Goal: Task Accomplishment & Management: Complete application form

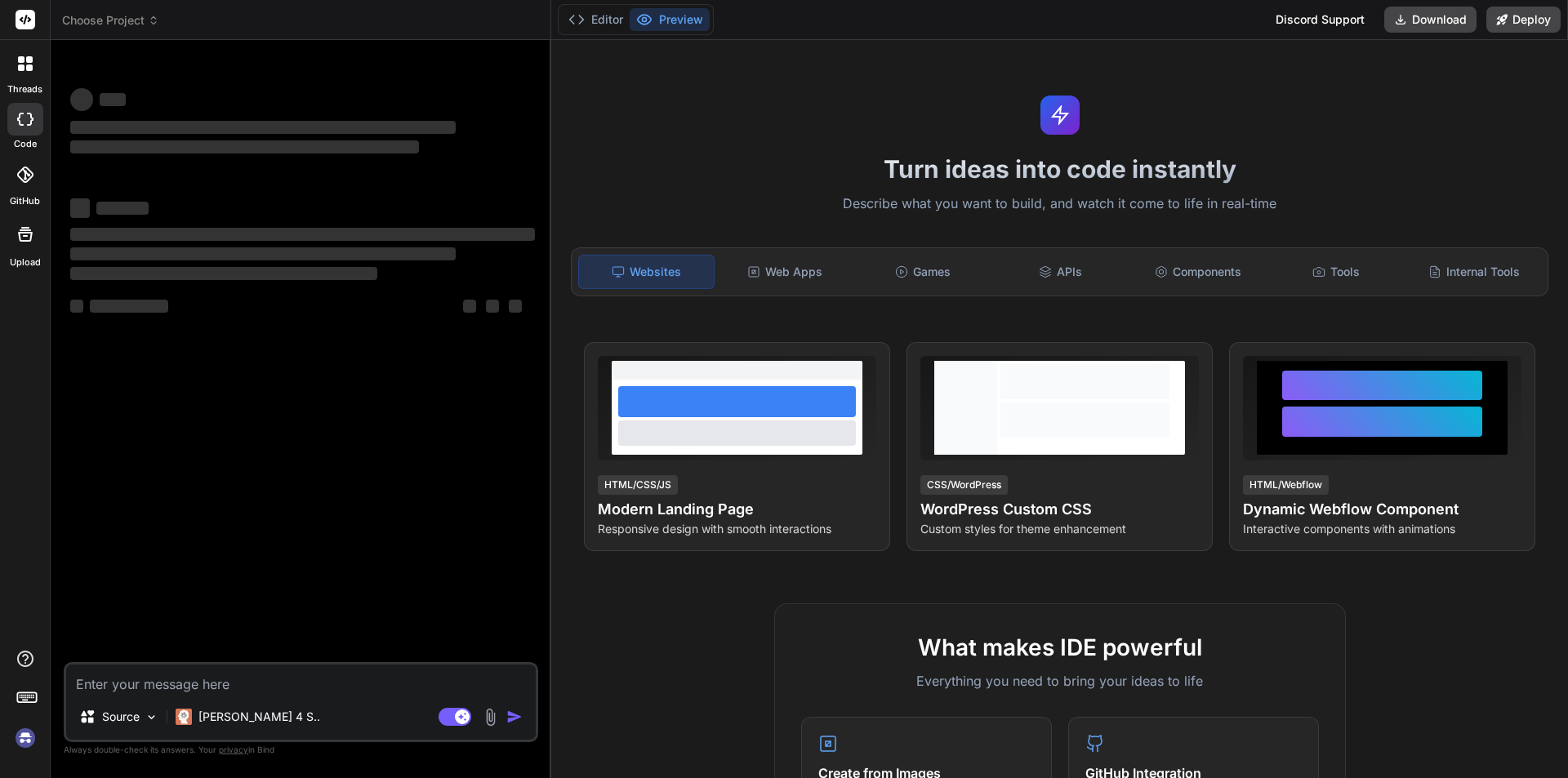
click at [28, 738] on img at bounding box center [25, 737] width 27 height 27
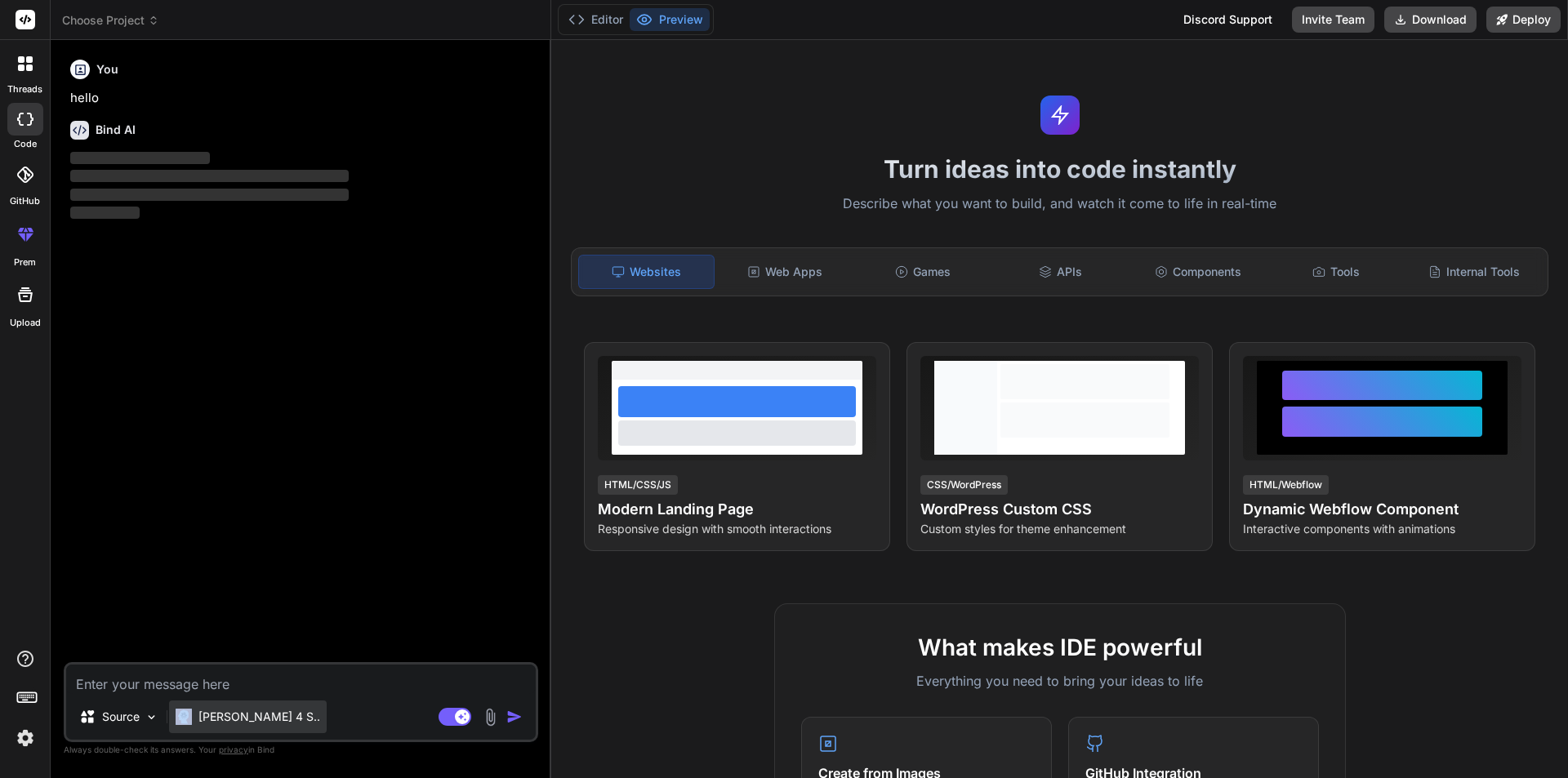
click at [199, 727] on div "[PERSON_NAME] 4 S.." at bounding box center [247, 716] width 157 height 32
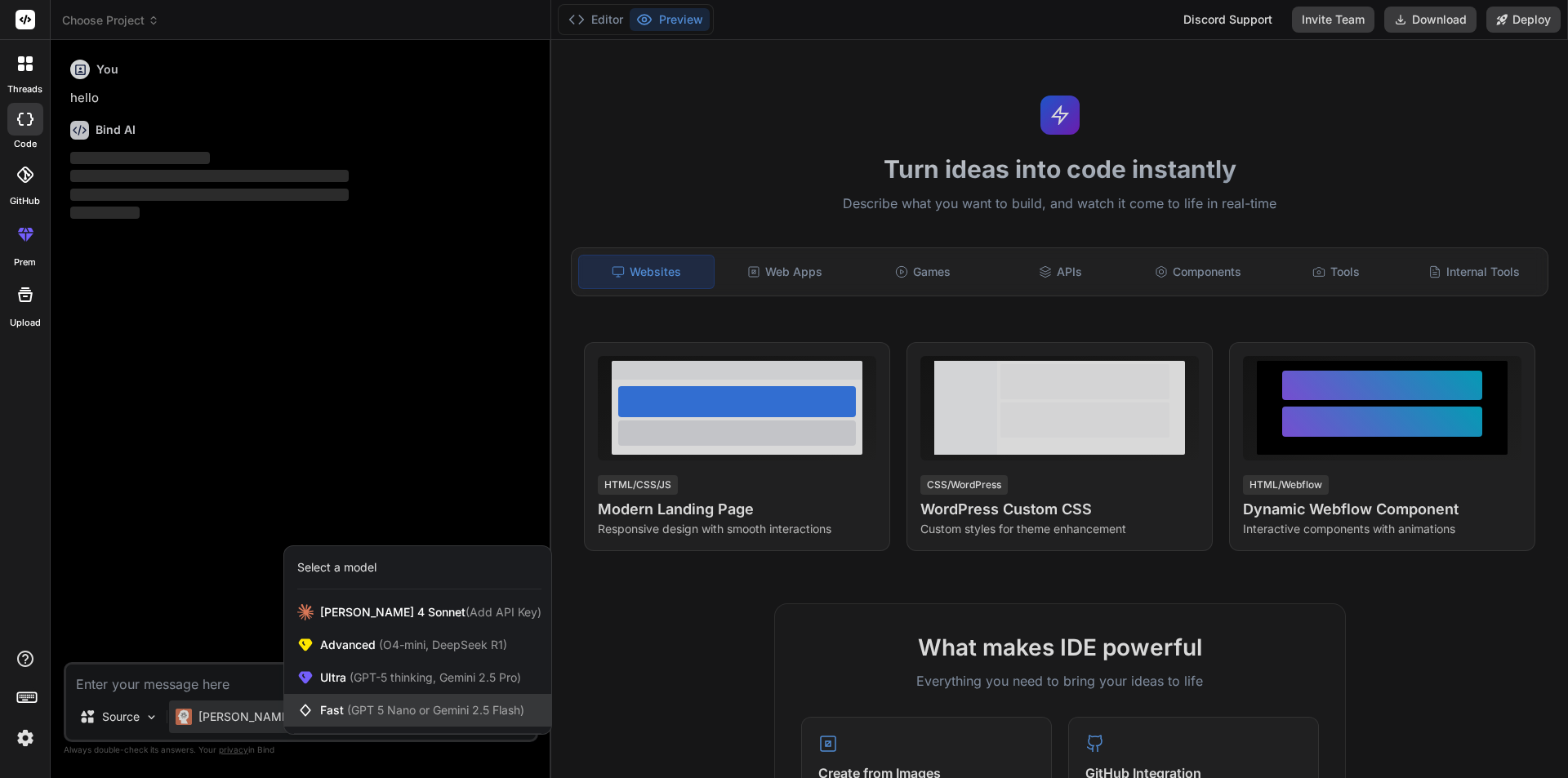
click at [322, 704] on span "Fast (GPT 5 Nano or Gemini 2.5 Flash)" at bounding box center [422, 710] width 204 height 16
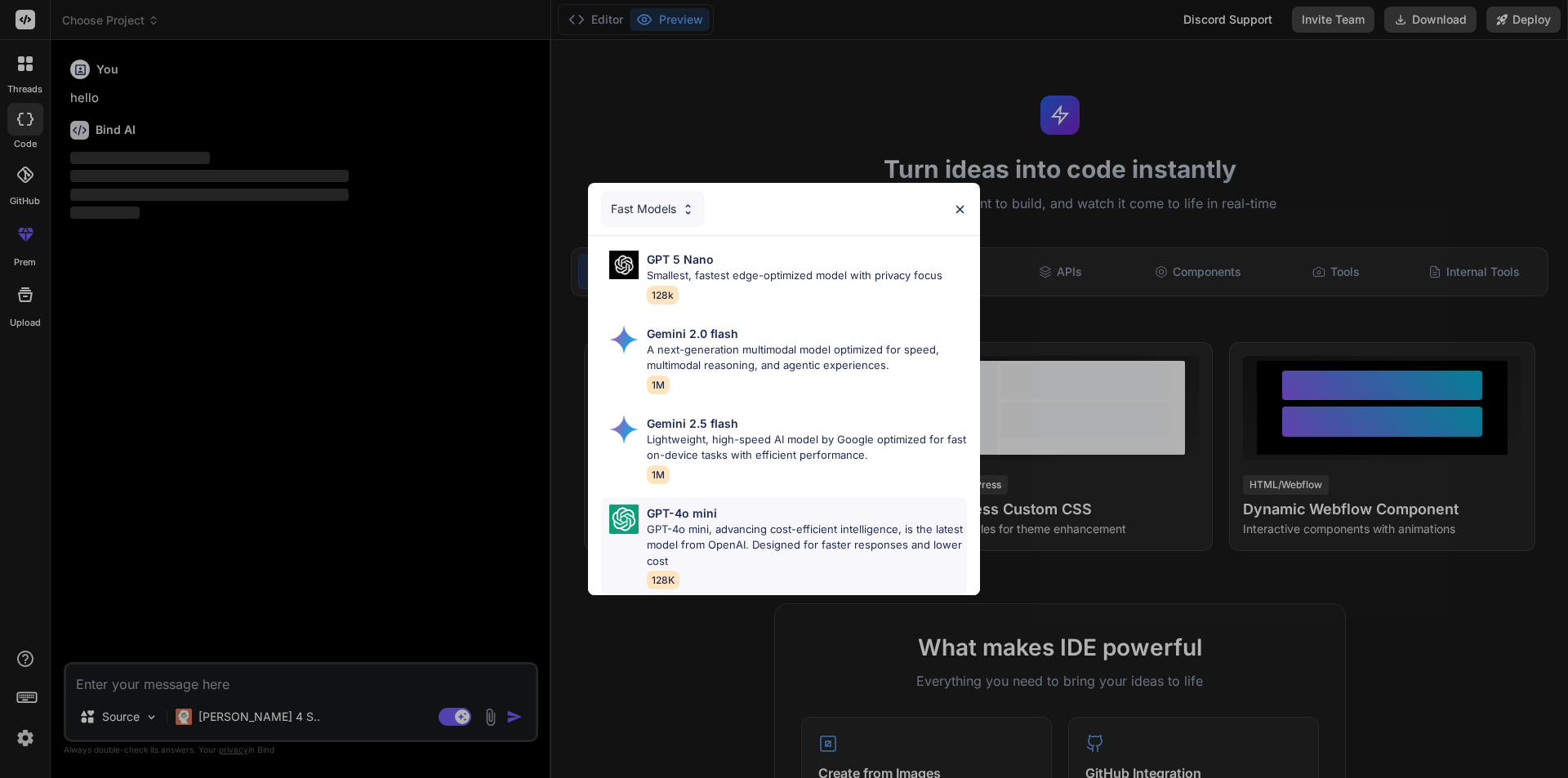
click at [682, 534] on p "GPT-4o mini, advancing cost-efficient intelligence, is the latest model from Op…" at bounding box center [807, 545] width 320 height 48
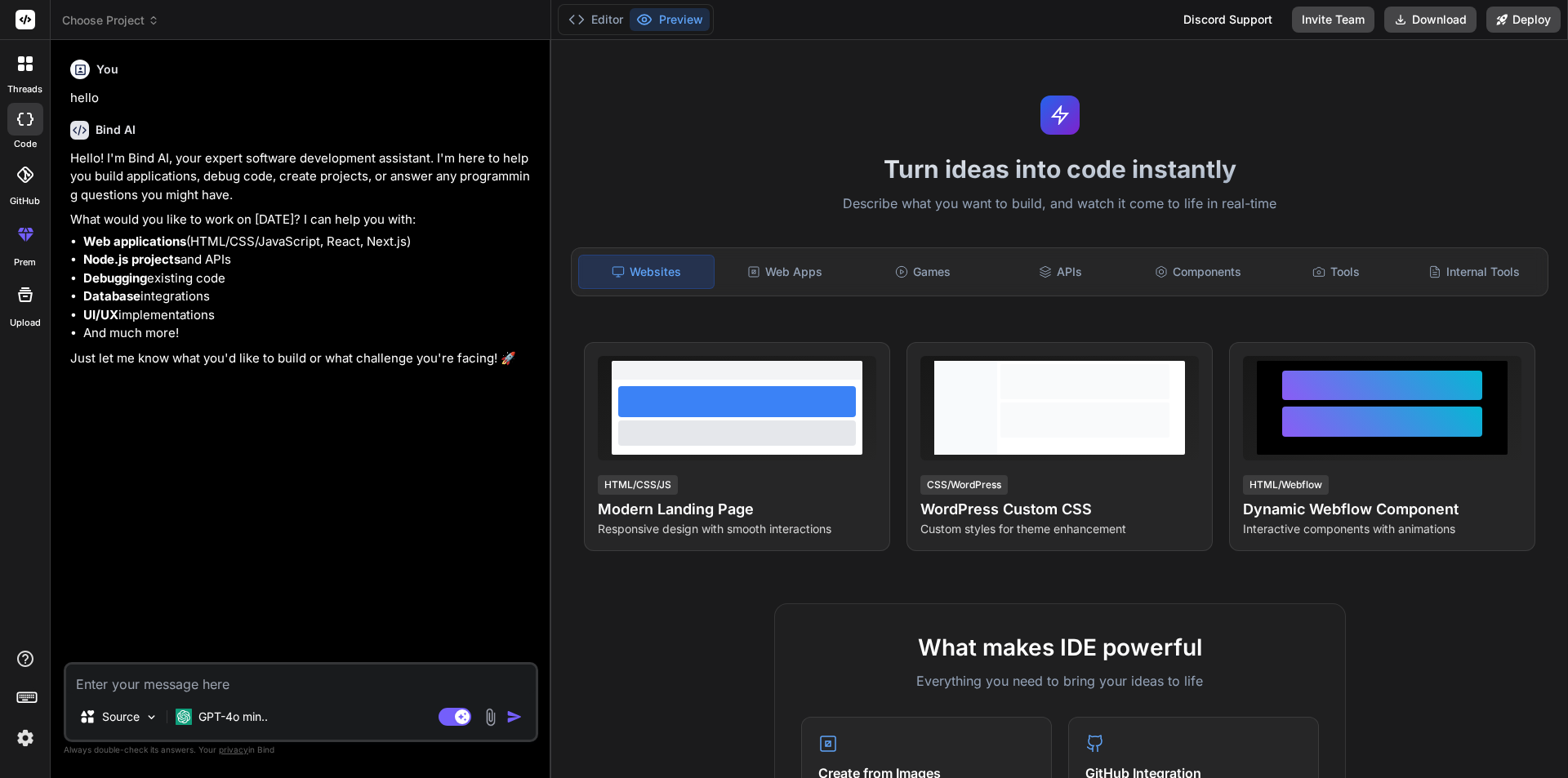
type textarea "x"
click at [123, 687] on textarea at bounding box center [301, 678] width 469 height 29
paste textarea "namespace BulkyBookWeb.Areas.Customer.Controllers { [Area("Customer")] [Authori…"
type textarea "namespace BulkyBookWeb.Areas.Customer.Controllers { [Area("Customer")] [Authori…"
type textarea "x"
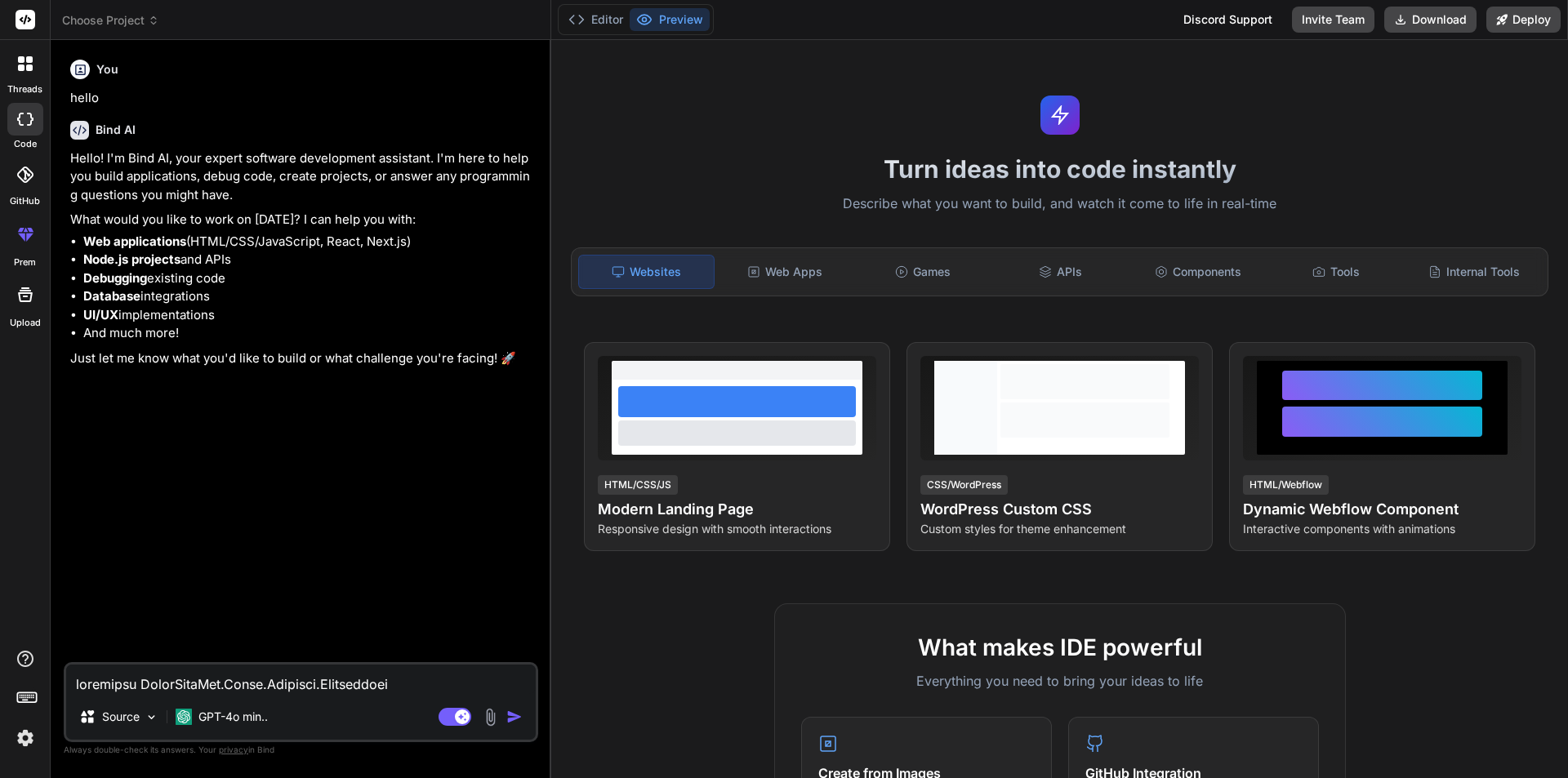
scroll to position [2803, 0]
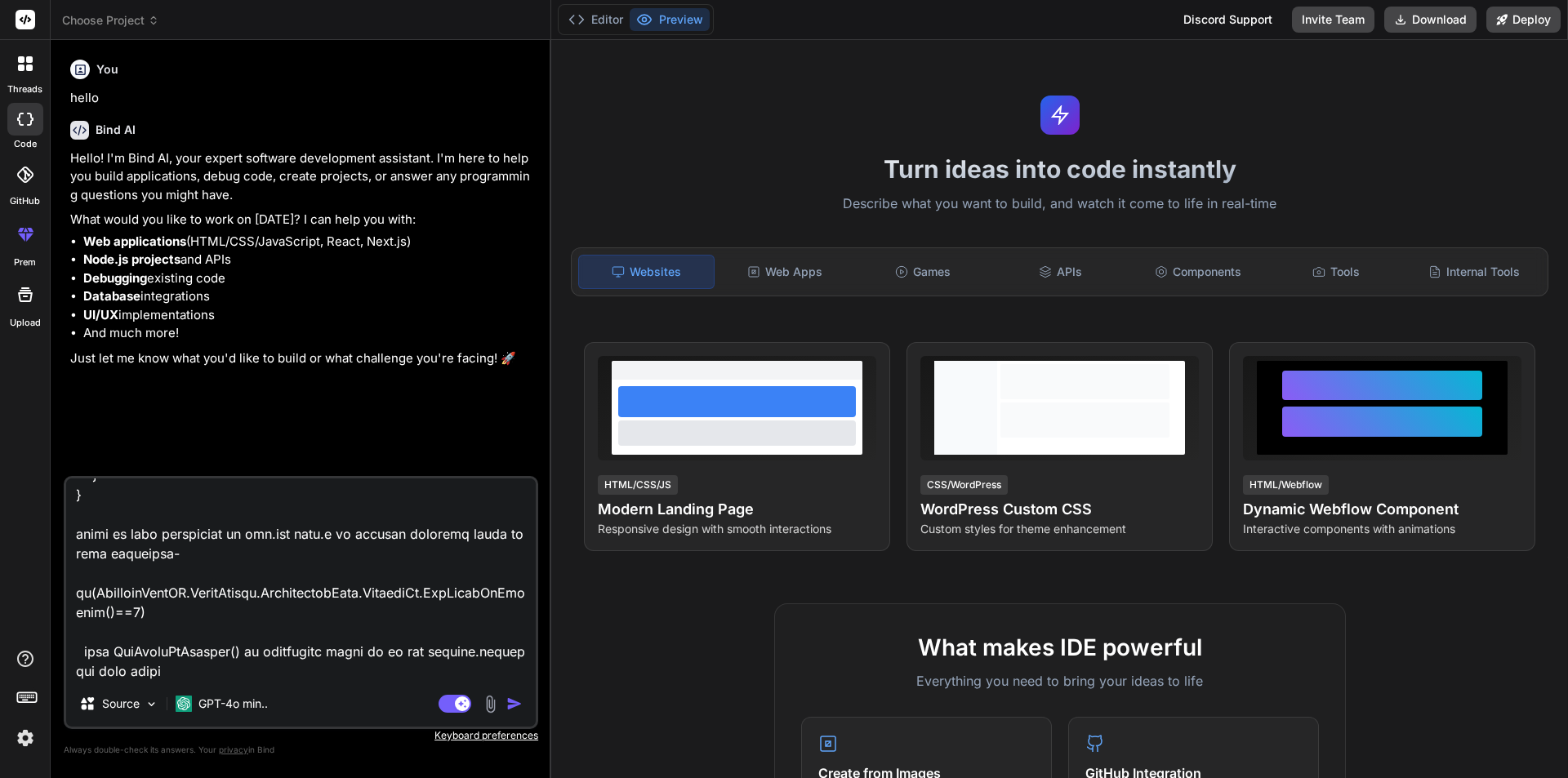
type textarea "namespace BulkyBookWeb.Areas.Customer.Controllers { [Area("Customer")] [Authori…"
click at [515, 706] on img "button" at bounding box center [514, 703] width 16 height 16
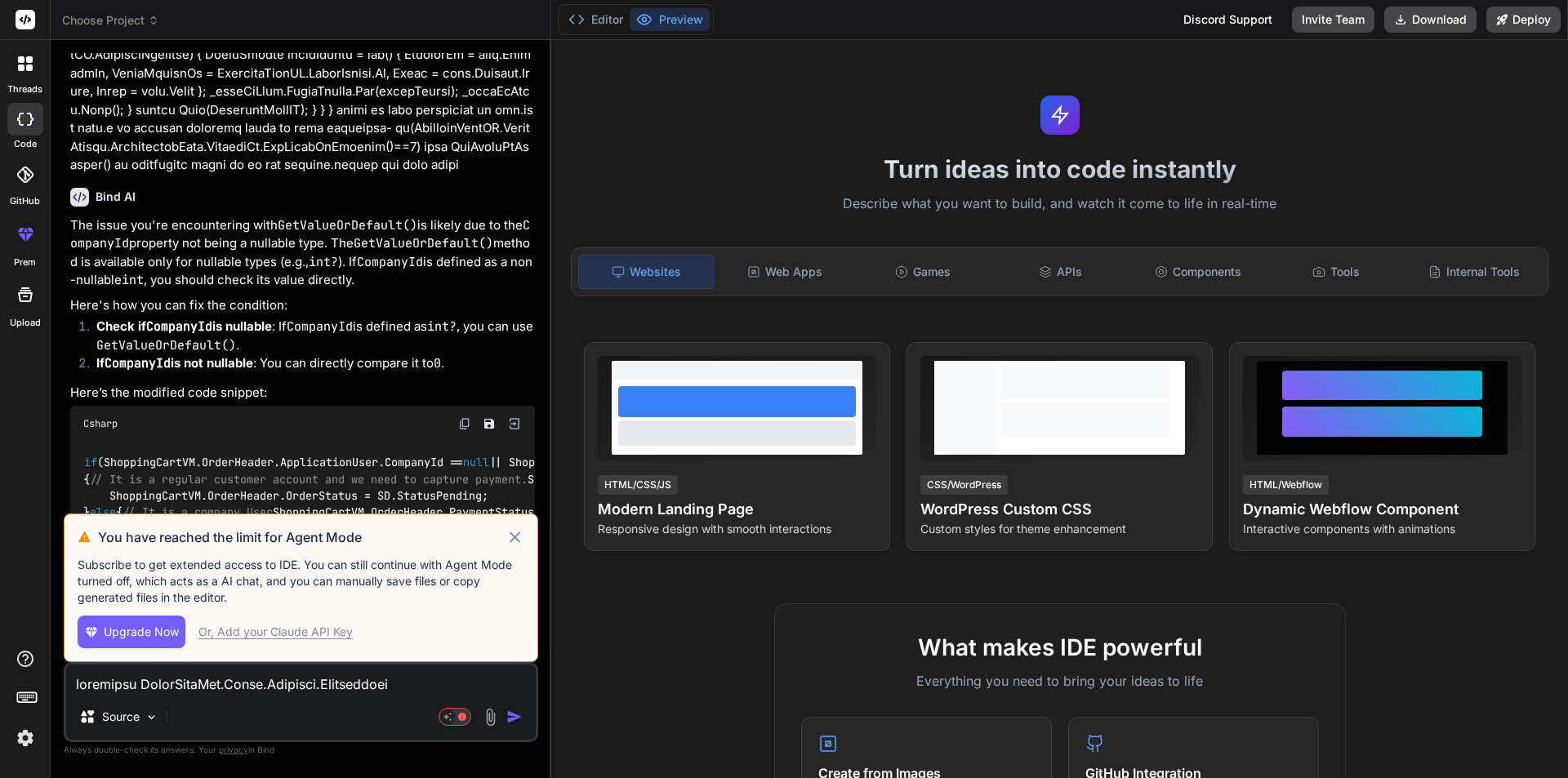
scroll to position [1204, 0]
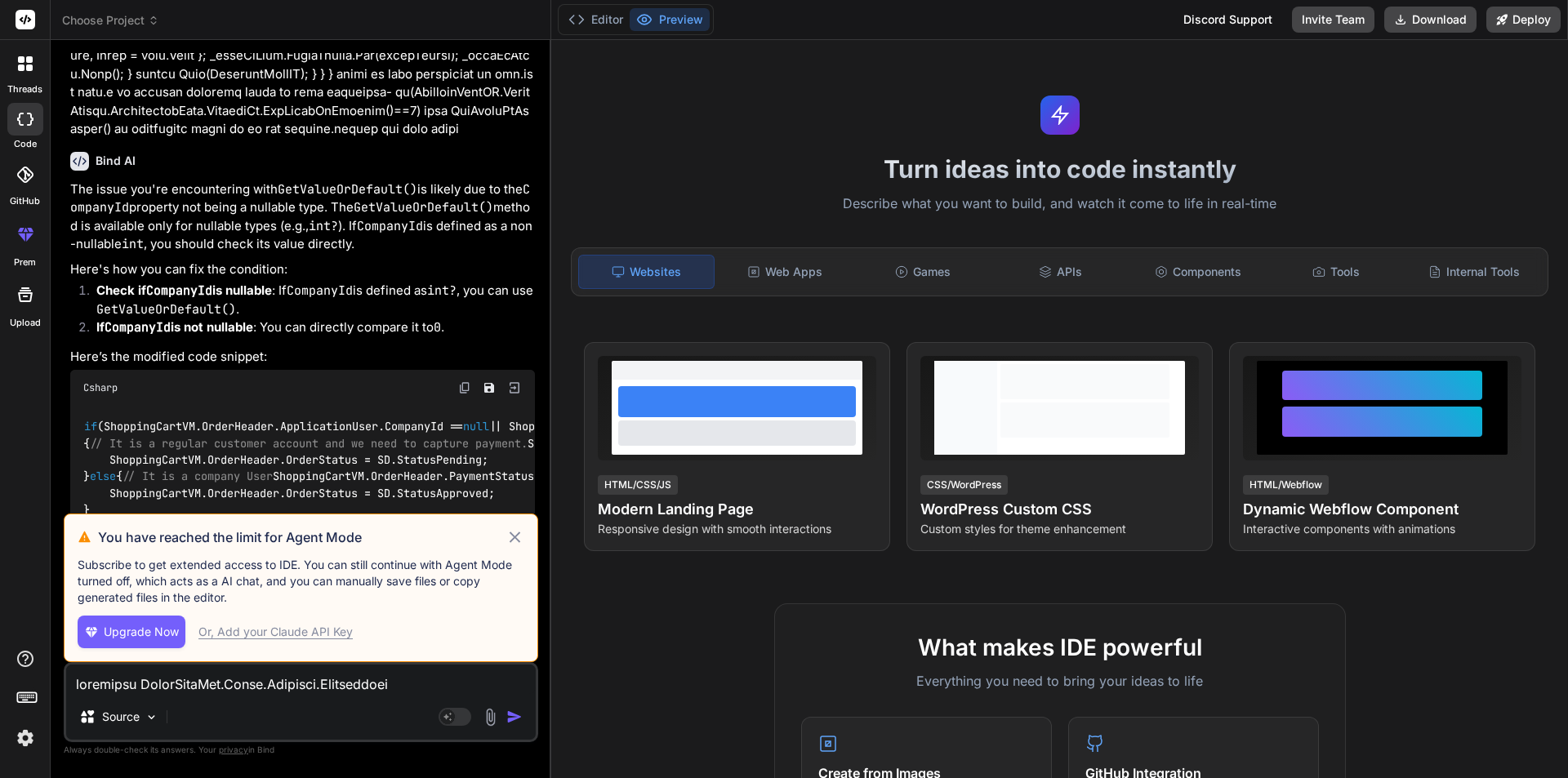
click at [514, 539] on icon at bounding box center [515, 536] width 19 height 20
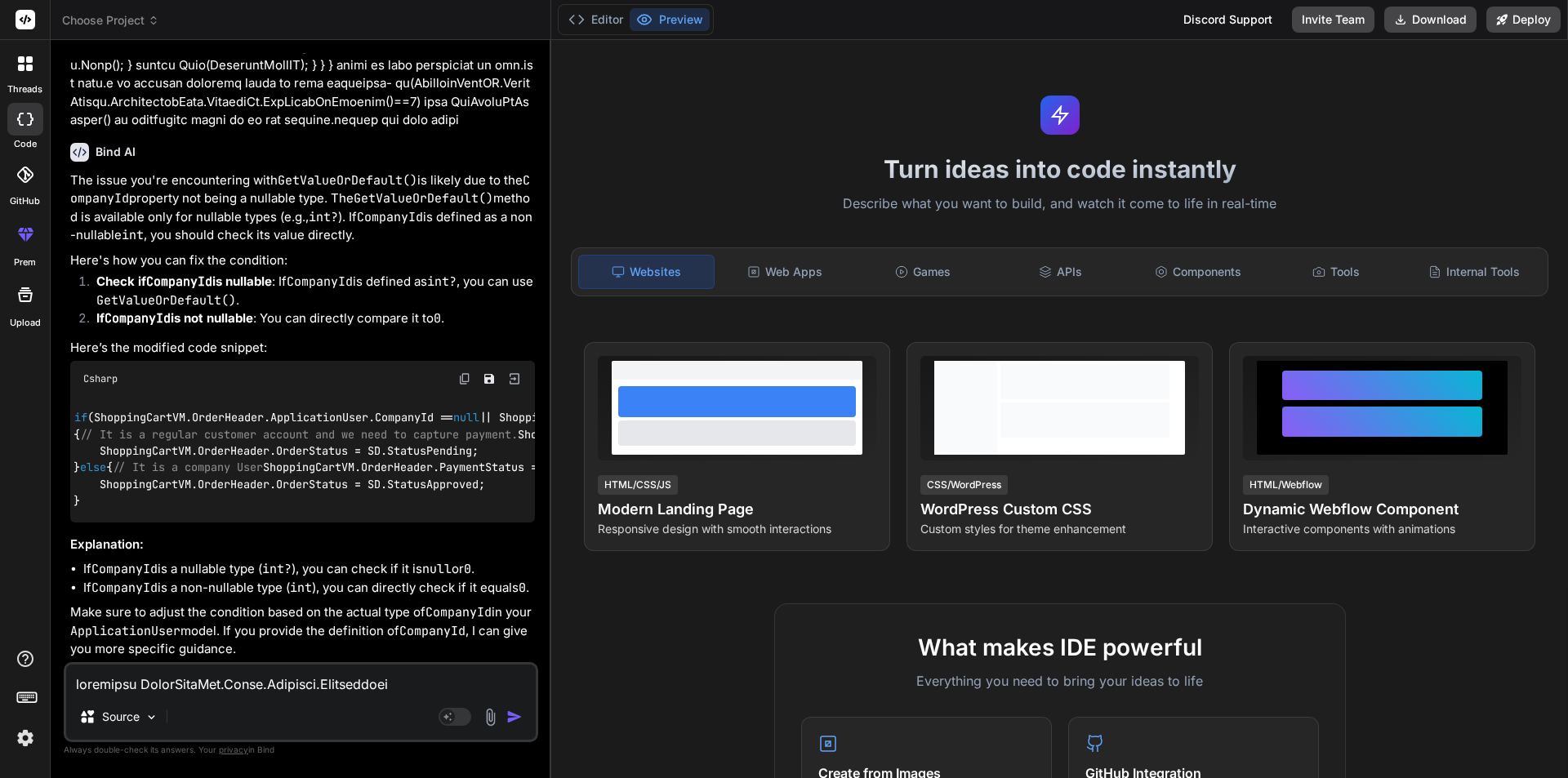
scroll to position [0, 0]
click at [27, 743] on img at bounding box center [25, 737] width 27 height 27
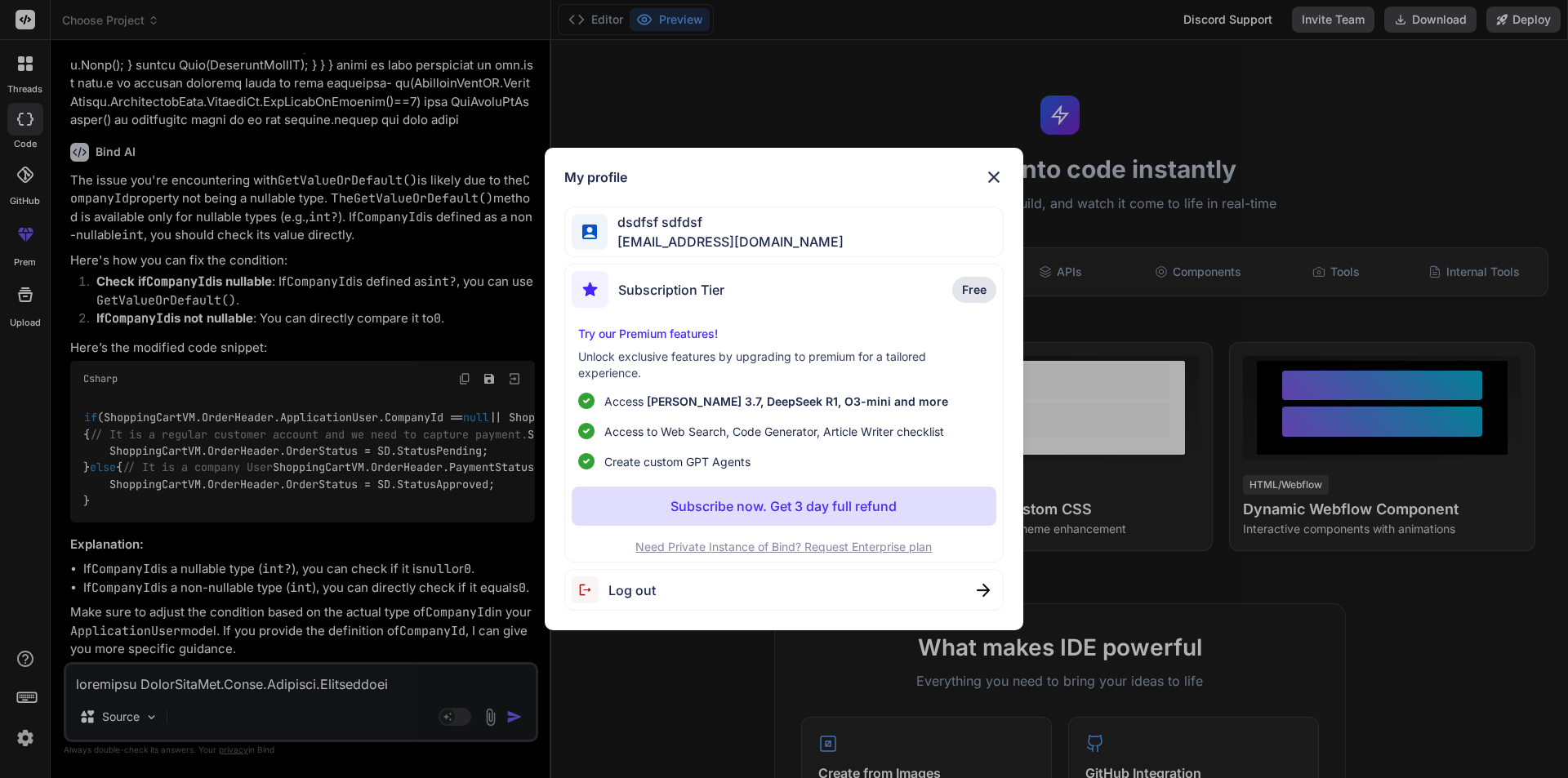
click at [670, 238] on span "[EMAIL_ADDRESS][DOMAIN_NAME]" at bounding box center [725, 242] width 236 height 20
click at [593, 230] on img at bounding box center [590, 232] width 15 height 15
click at [984, 588] on img at bounding box center [983, 590] width 13 height 13
type textarea "x"
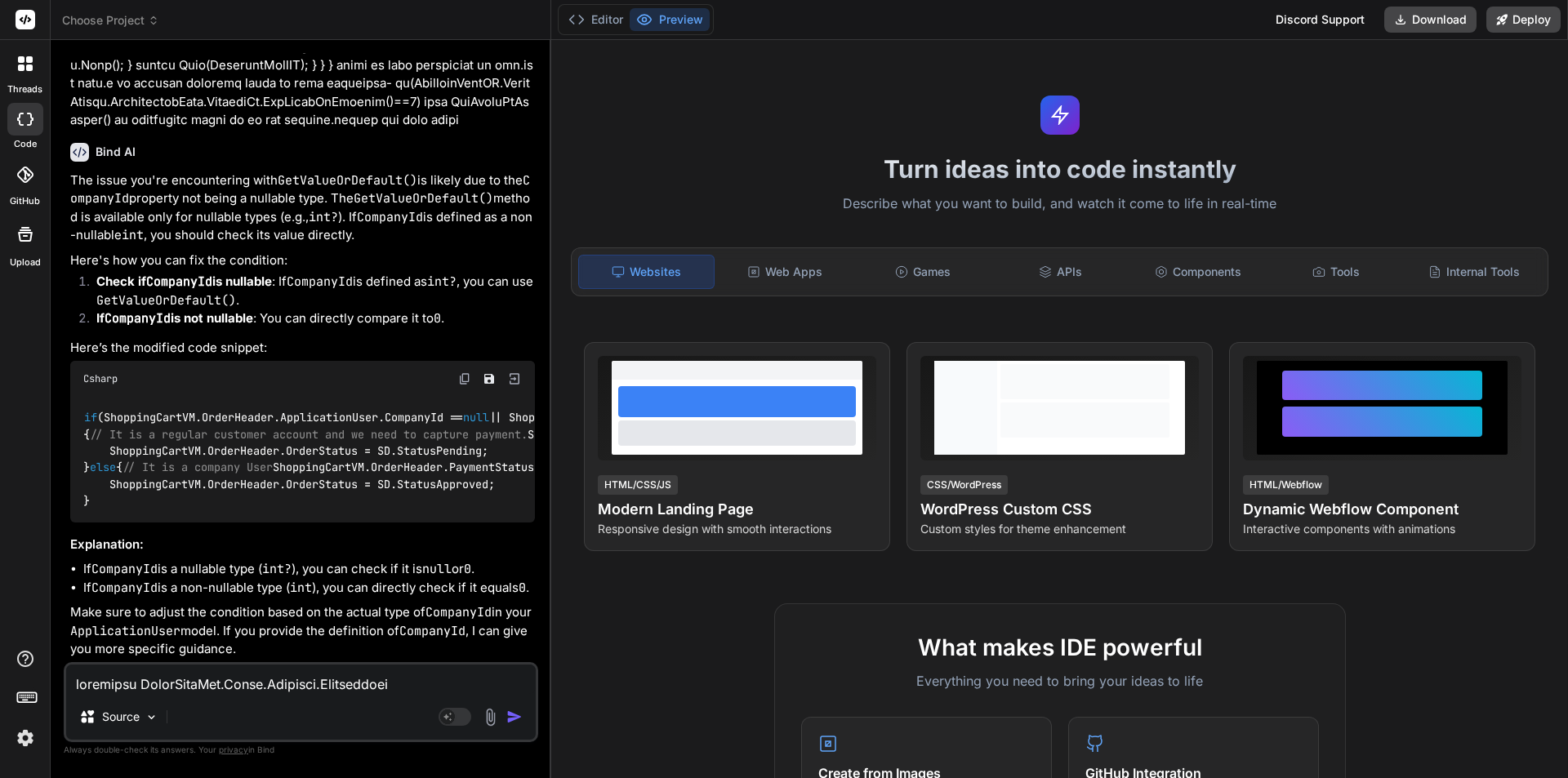
click at [21, 738] on img at bounding box center [25, 737] width 27 height 27
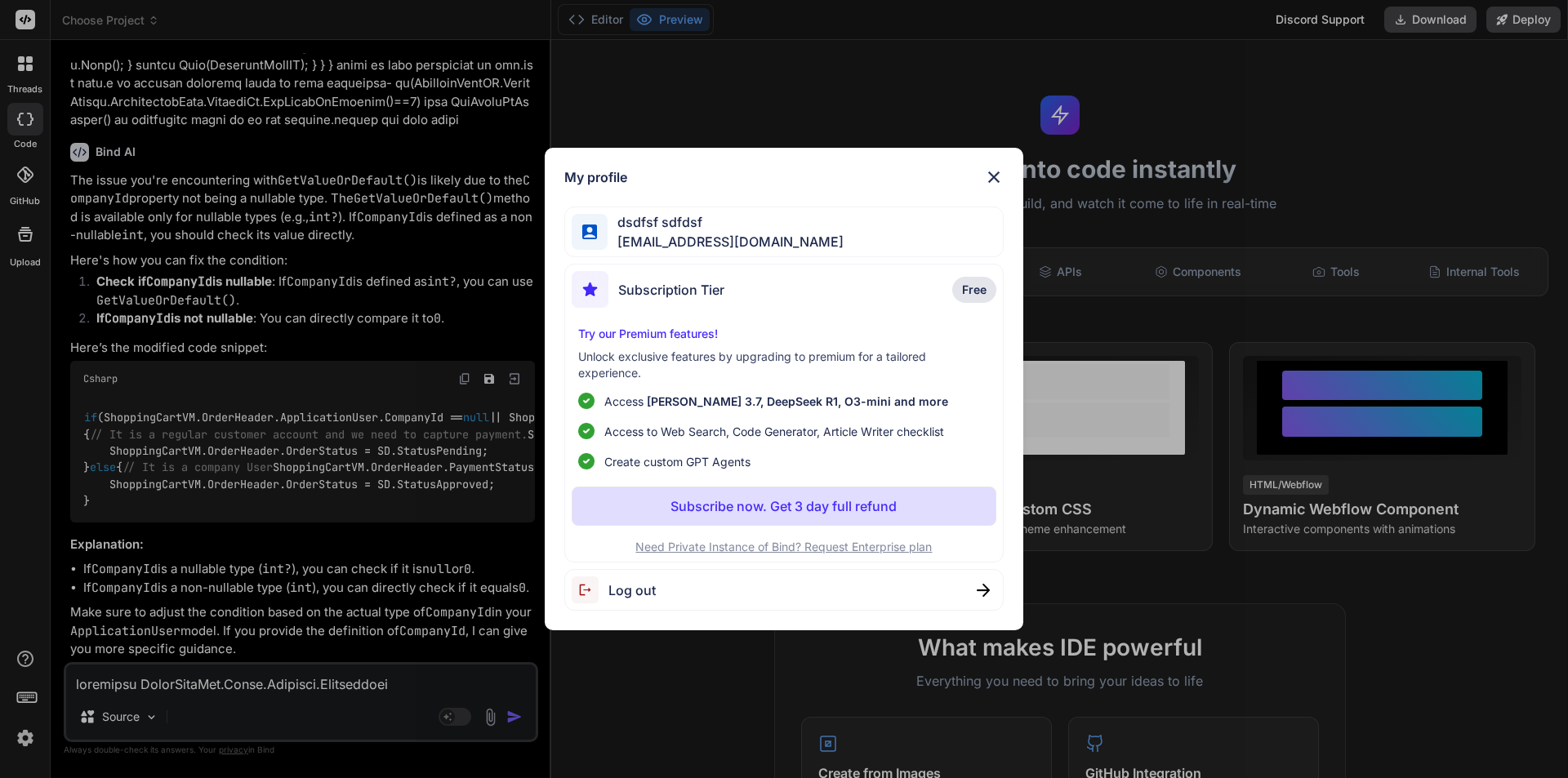
click at [629, 588] on span "Log out" at bounding box center [632, 589] width 47 height 20
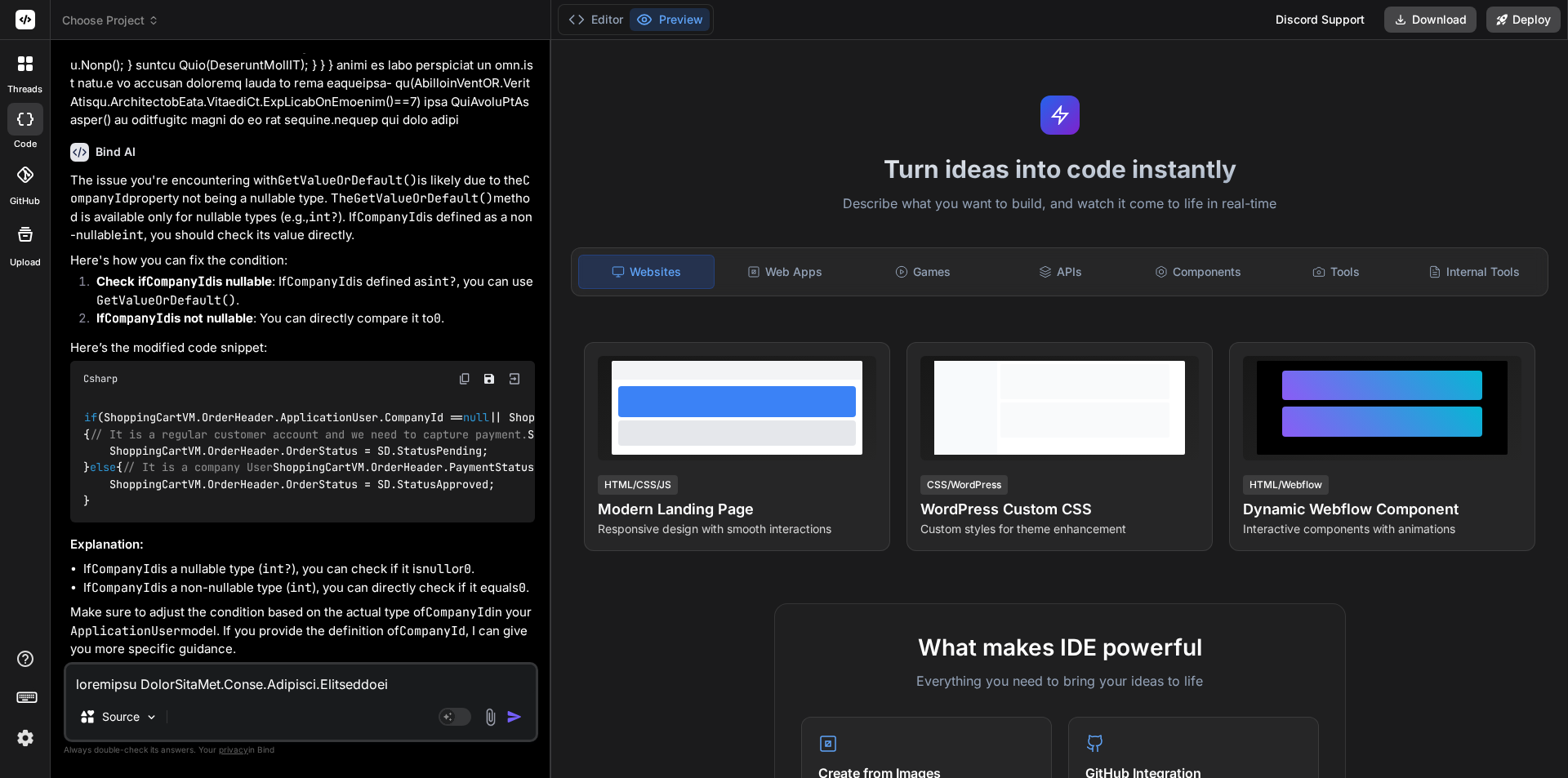
click at [21, 745] on img at bounding box center [25, 737] width 27 height 27
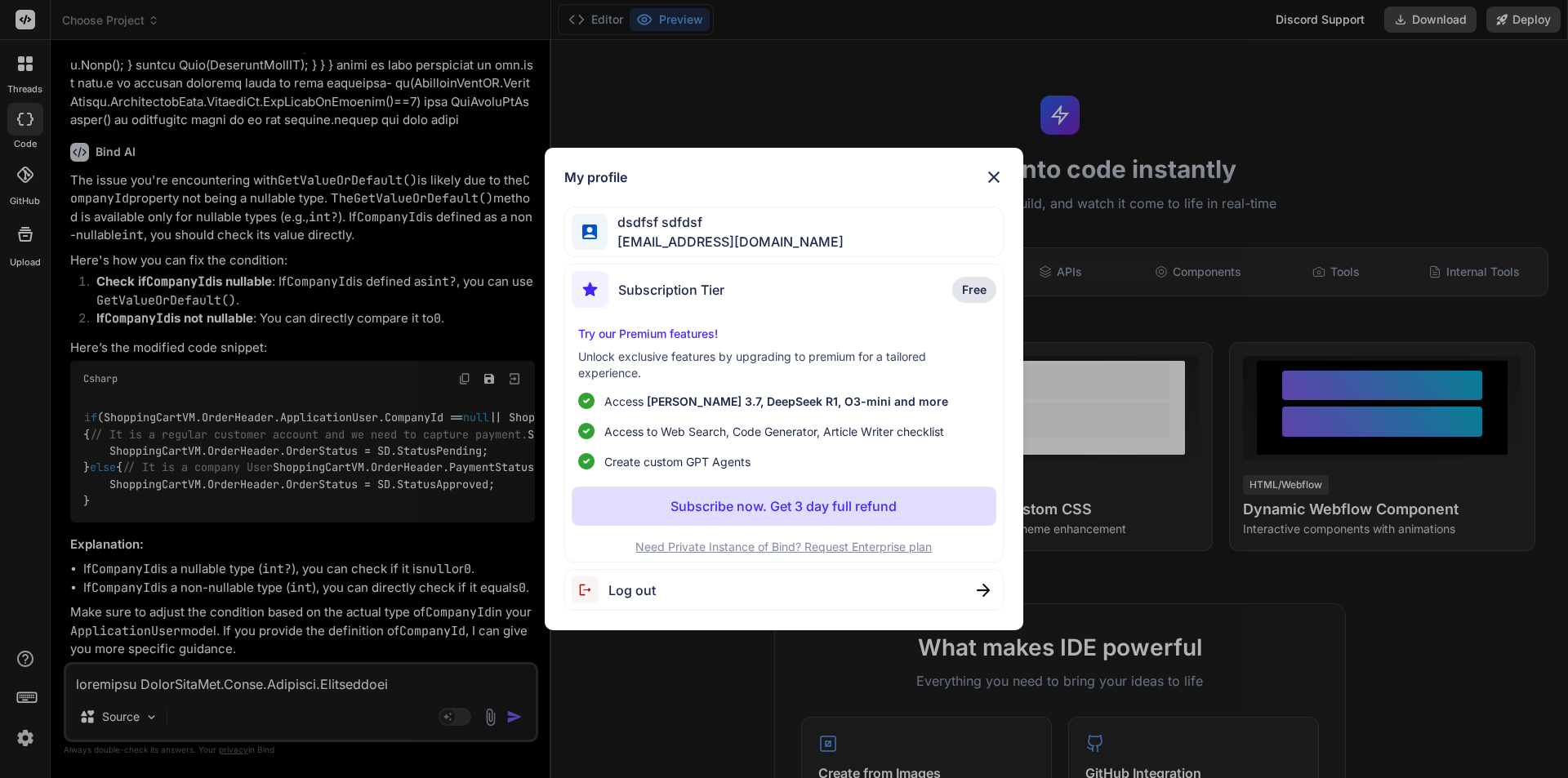
click at [992, 172] on img at bounding box center [994, 177] width 20 height 20
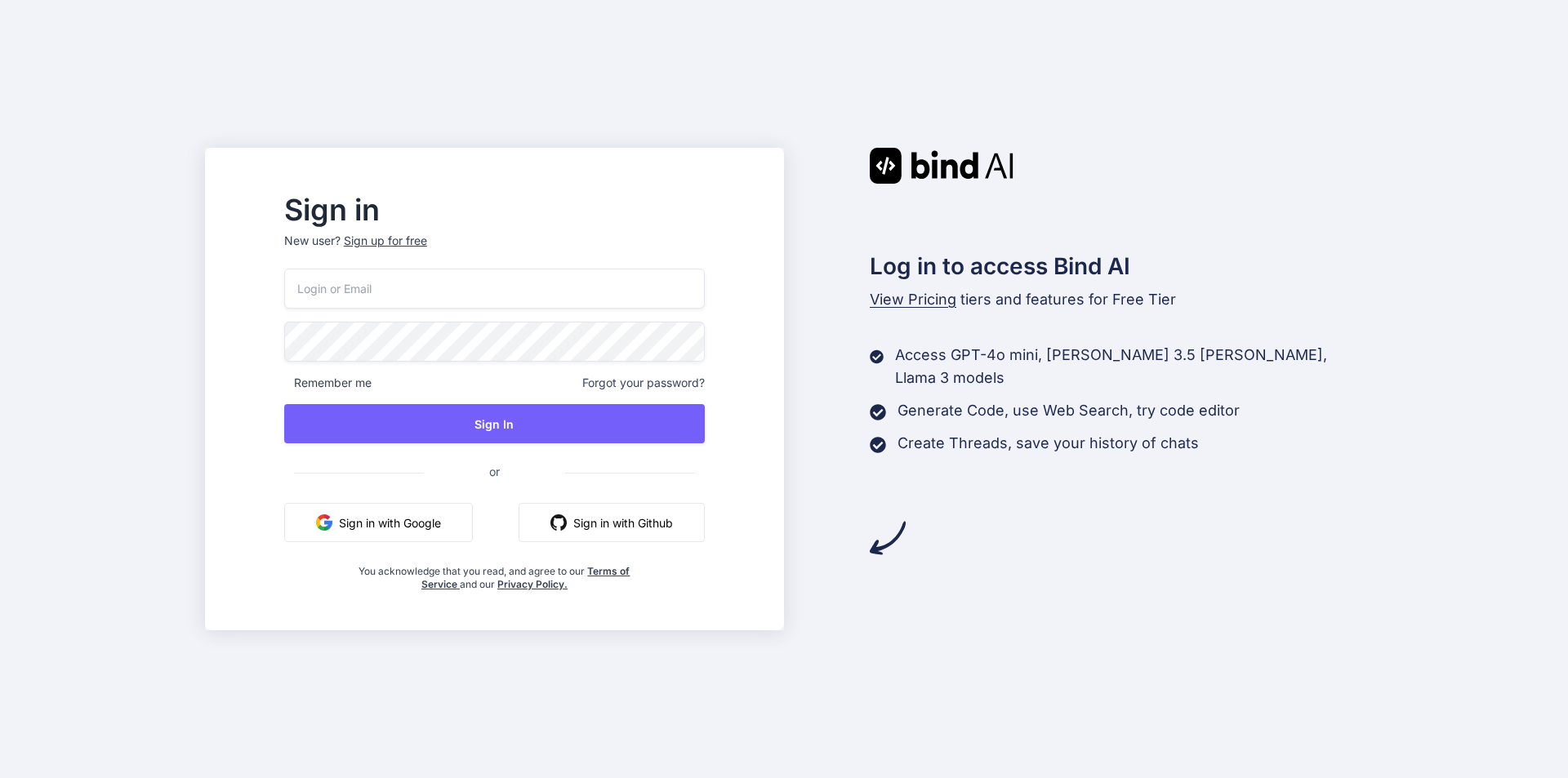
click at [487, 279] on input "email" at bounding box center [495, 288] width 421 height 40
type input "shreya123@yopmail.com"
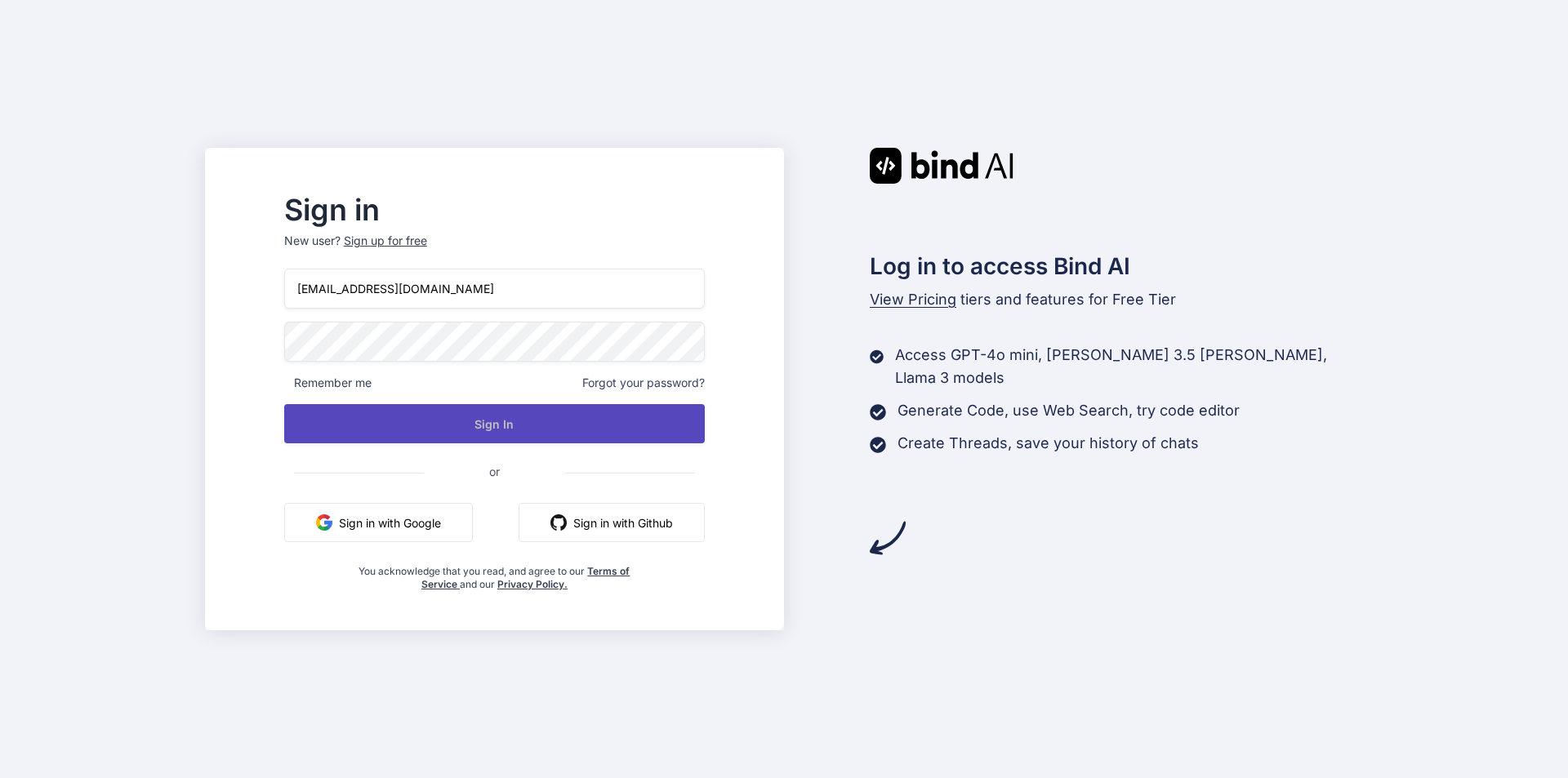
click at [493, 427] on button "Sign In" at bounding box center [495, 423] width 421 height 39
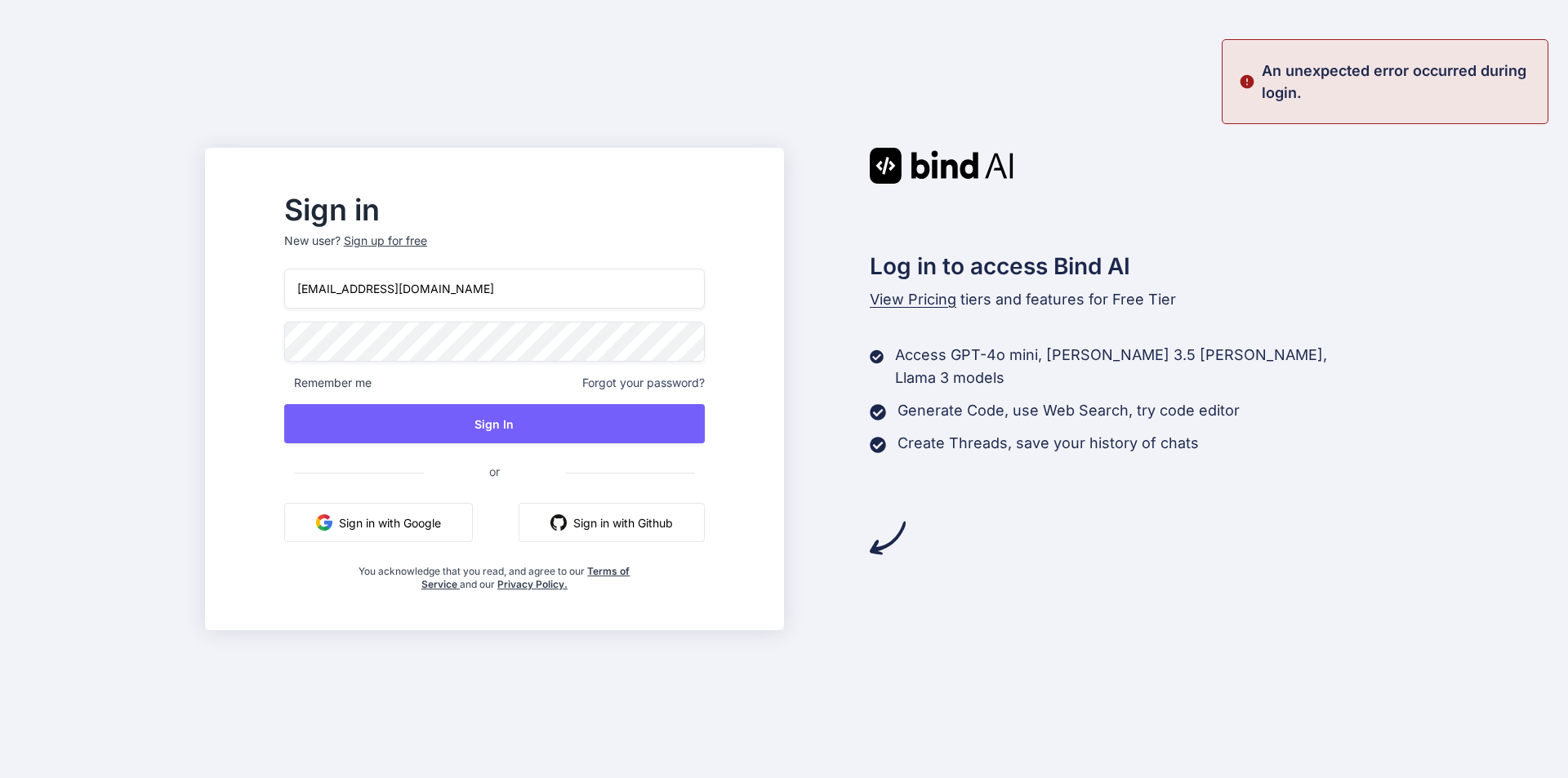
click at [191, 333] on div "Sign in New user? Sign up for free shreya123@yopmail.com Remember me Forgot you…" at bounding box center [784, 389] width 1568 height 778
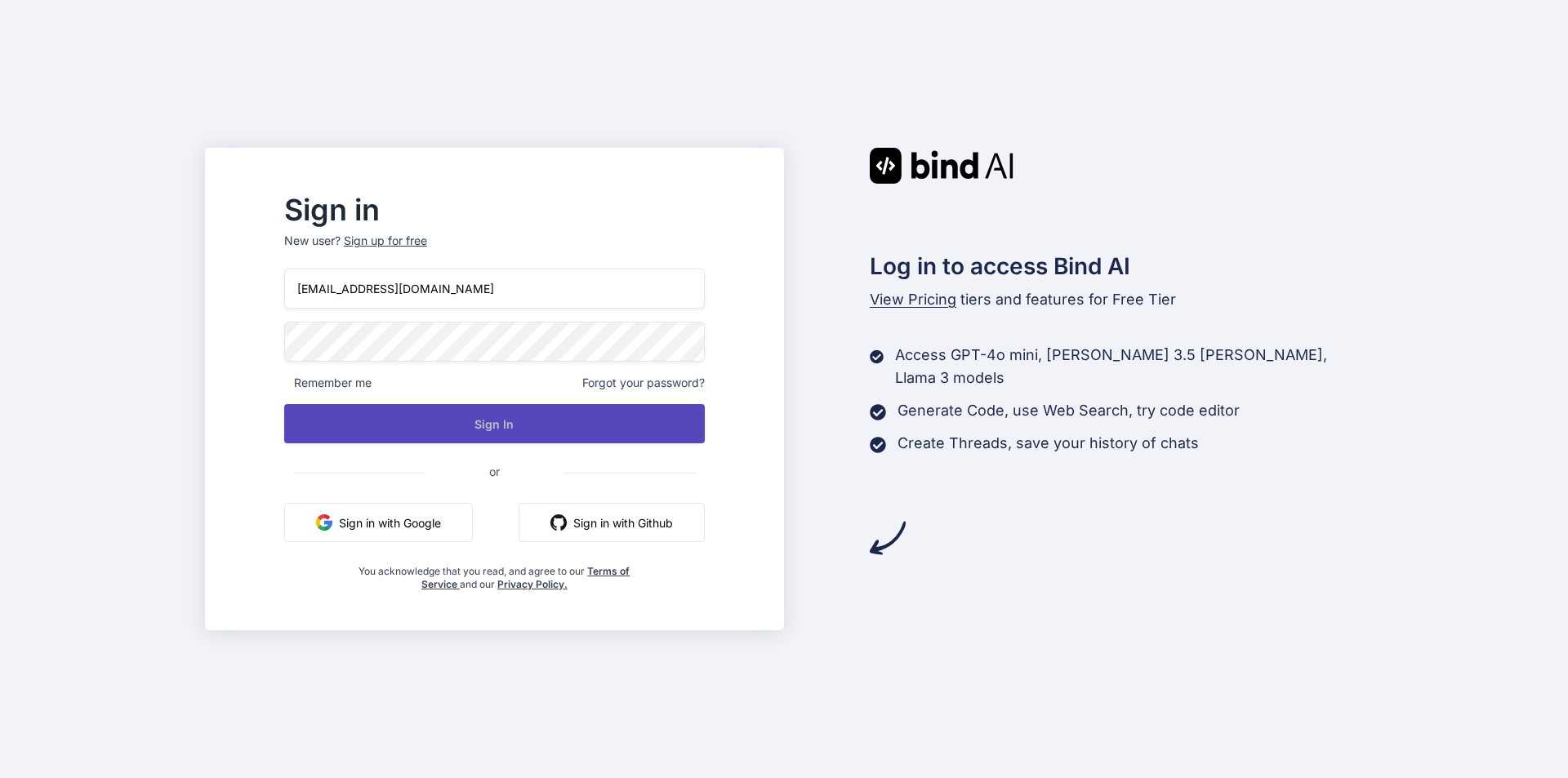
click at [419, 419] on button "Sign In" at bounding box center [495, 423] width 421 height 39
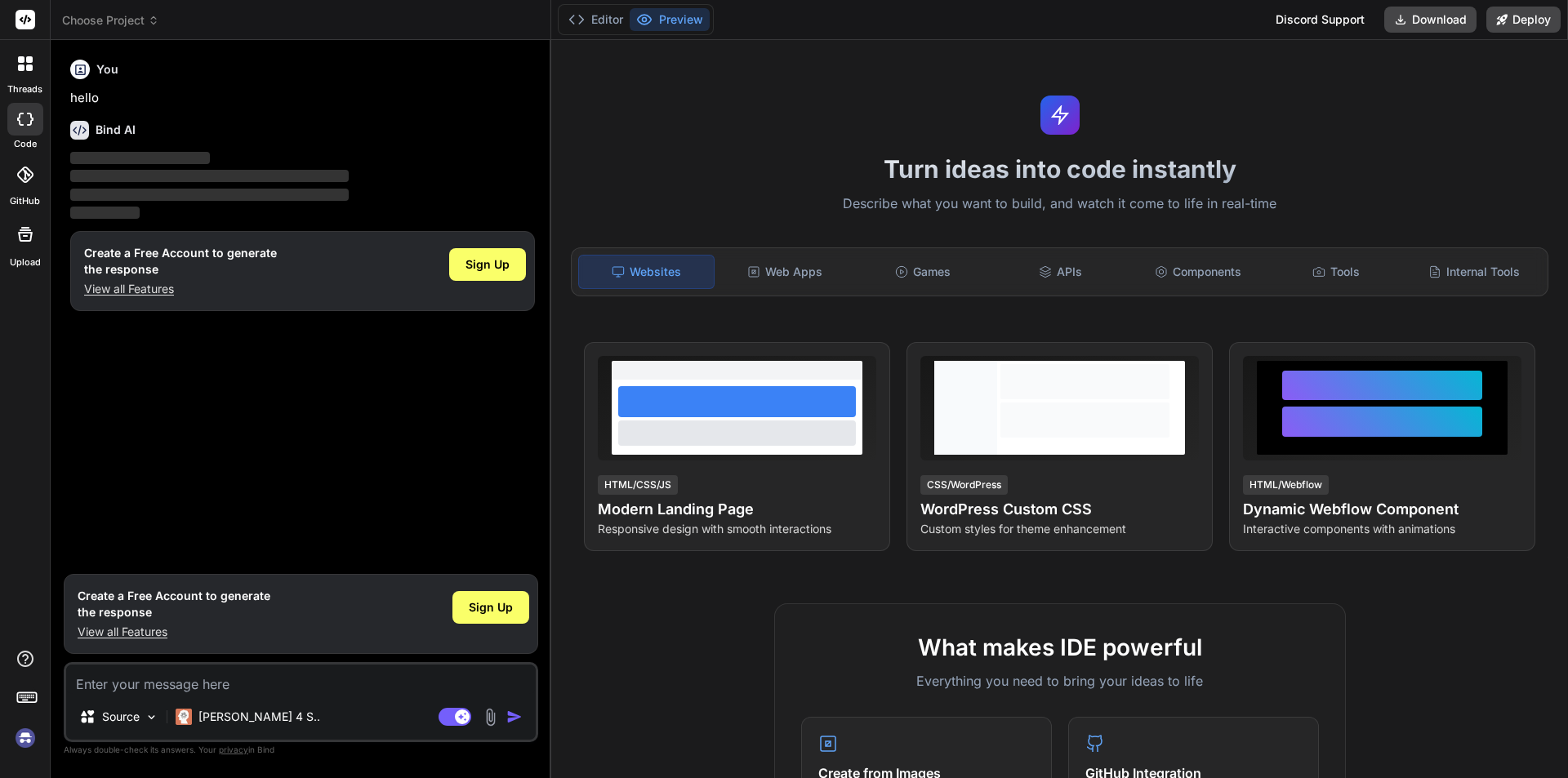
type textarea "x"
click at [139, 674] on textarea at bounding box center [301, 678] width 469 height 29
click at [501, 606] on span "Sign Up" at bounding box center [490, 606] width 45 height 16
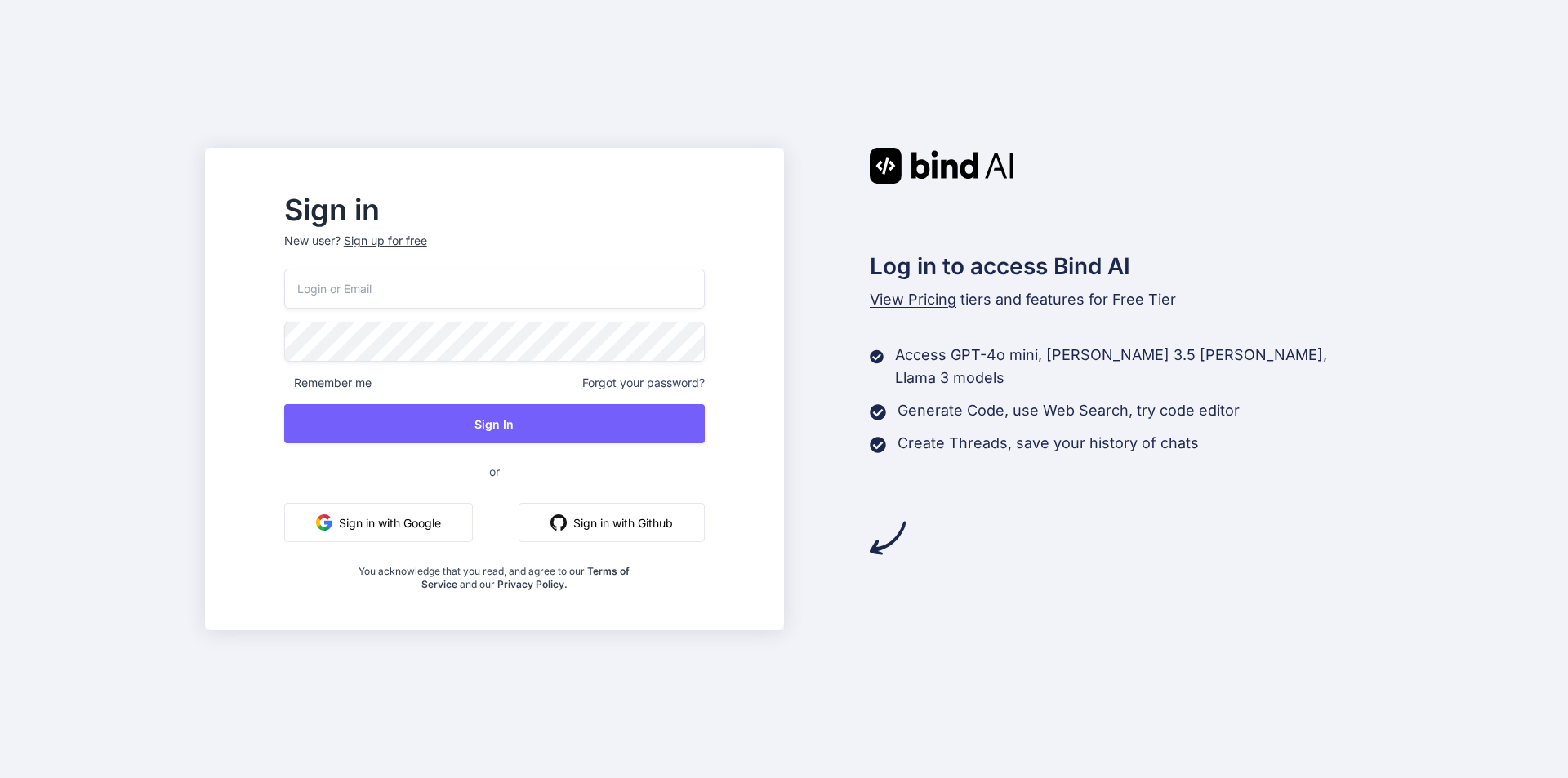
click at [427, 242] on div "Sign up for free" at bounding box center [386, 240] width 83 height 16
